Goal: Information Seeking & Learning: Compare options

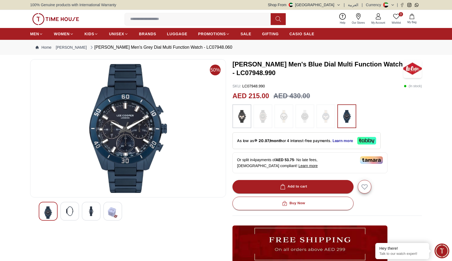
click at [241, 113] on img at bounding box center [241, 116] width 13 height 18
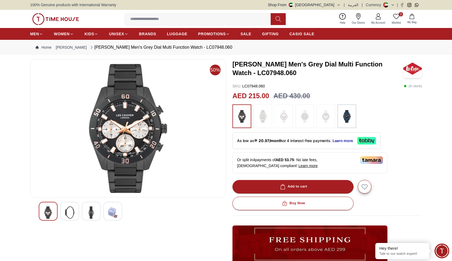
click at [348, 122] on img at bounding box center [346, 116] width 13 height 18
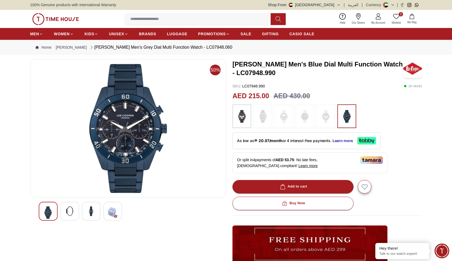
click at [238, 116] on img at bounding box center [241, 116] width 13 height 18
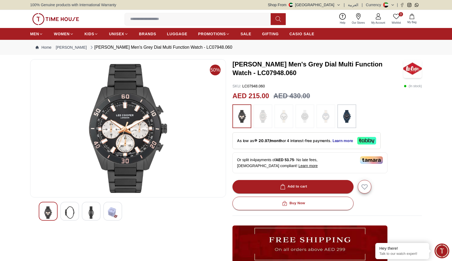
click at [349, 114] on img at bounding box center [346, 116] width 13 height 18
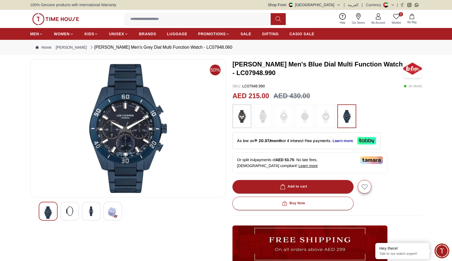
click at [241, 117] on img at bounding box center [241, 116] width 13 height 18
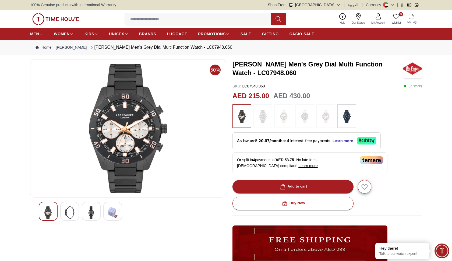
click at [348, 118] on img at bounding box center [346, 116] width 13 height 18
